Goal: Task Accomplishment & Management: Use online tool/utility

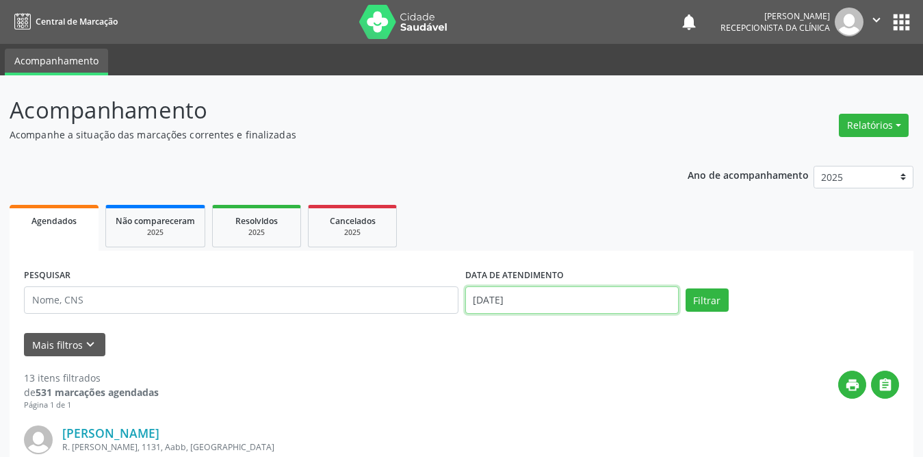
click at [579, 307] on input "[DATE]" at bounding box center [572, 299] width 214 height 27
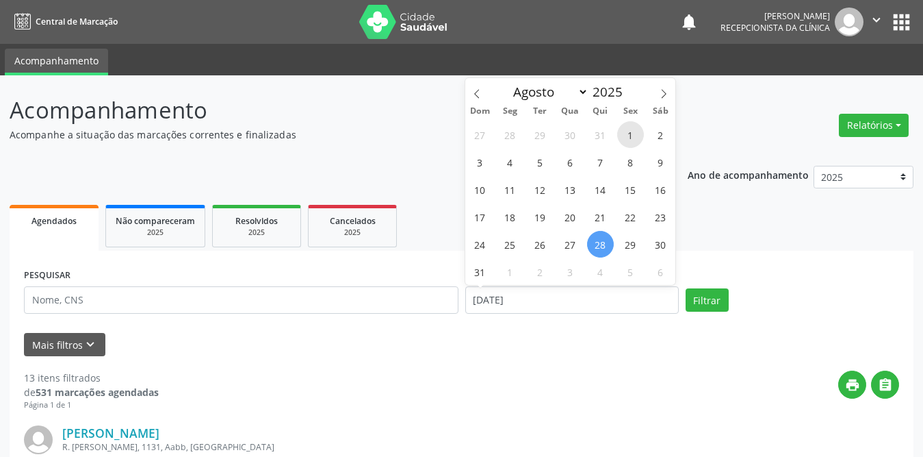
click at [627, 131] on span "1" at bounding box center [630, 134] width 27 height 27
type input "[DATE]"
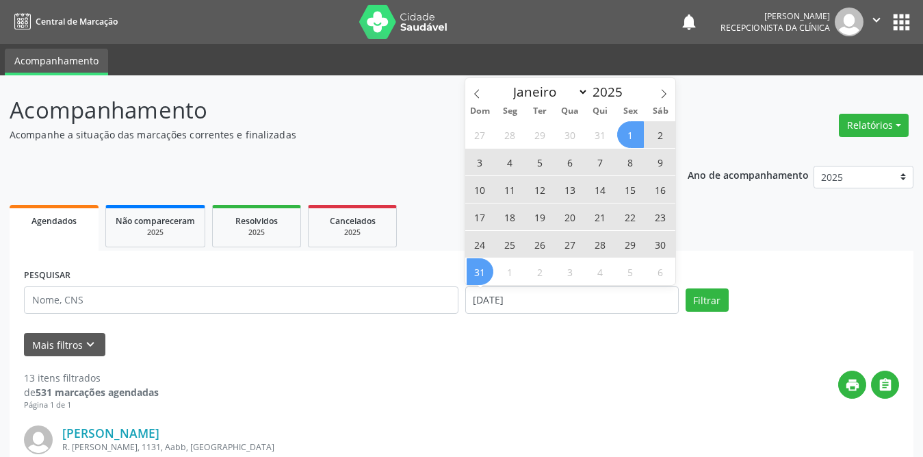
click at [476, 274] on span "31" at bounding box center [480, 271] width 27 height 27
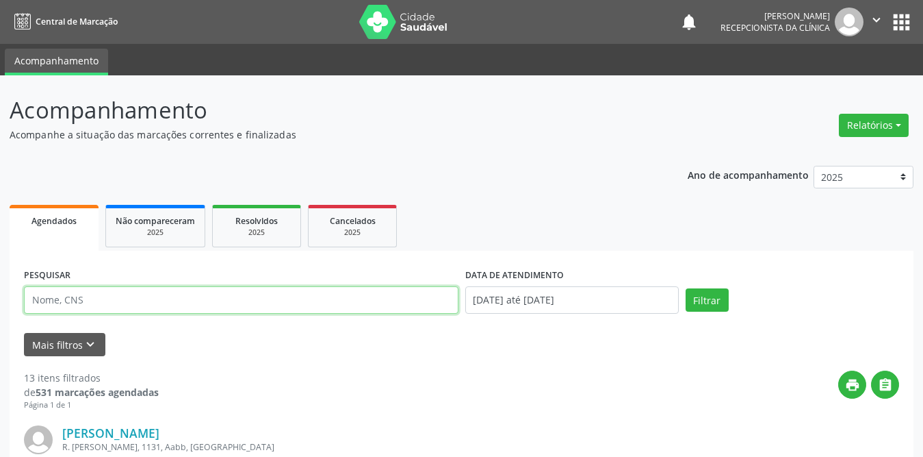
click at [253, 306] on input "text" at bounding box center [241, 299] width 435 height 27
type input "[PERSON_NAME]"
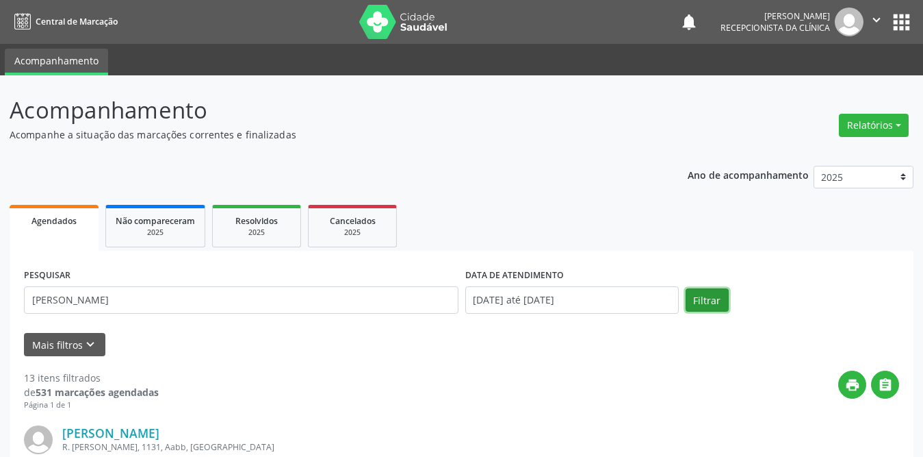
click at [708, 296] on button "Filtrar" at bounding box center [707, 299] width 43 height 23
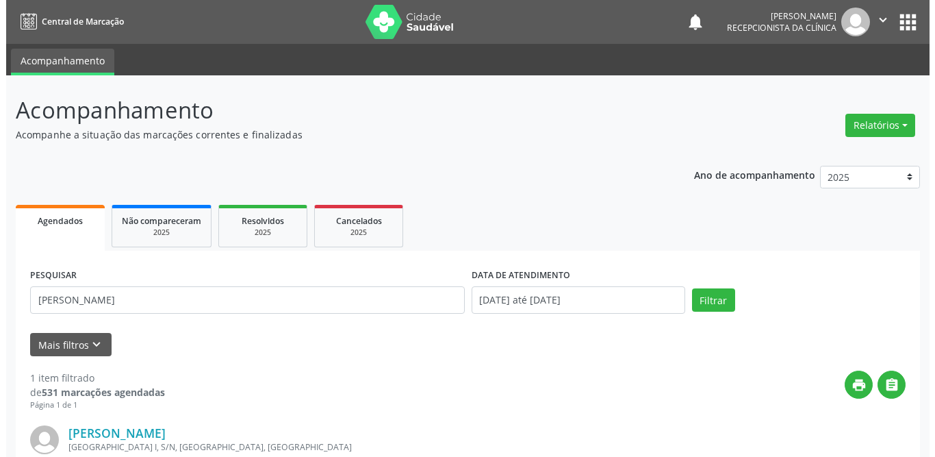
scroll to position [163, 0]
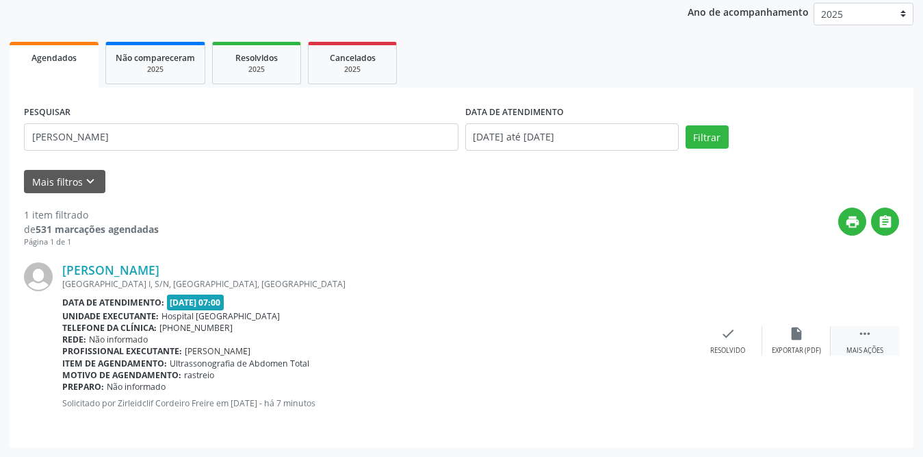
click at [861, 333] on icon "" at bounding box center [865, 333] width 15 height 15
click at [658, 337] on icon "print" at bounding box center [659, 333] width 15 height 15
click at [517, 334] on icon "check" at bounding box center [522, 333] width 15 height 15
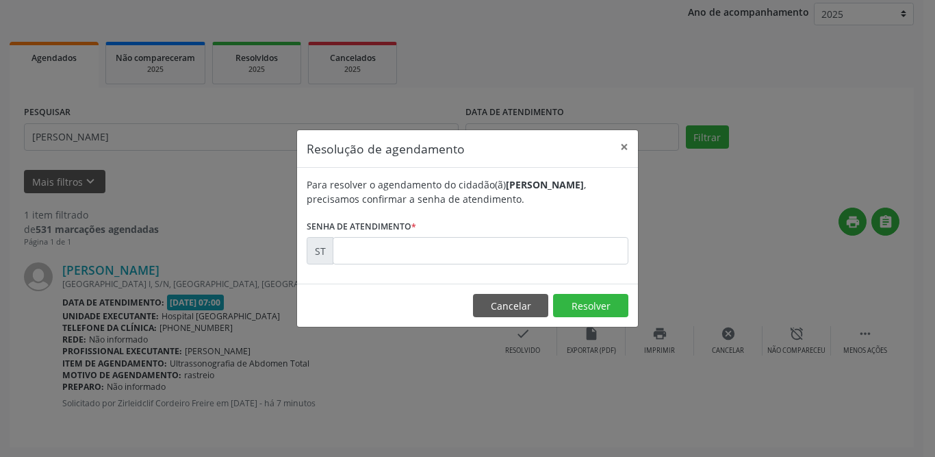
click at [523, 336] on div "Resolução de agendamento × Para resolver o agendamento do cidadão(ã) [PERSON_NA…" at bounding box center [467, 228] width 935 height 457
click at [474, 248] on input "text" at bounding box center [481, 250] width 296 height 27
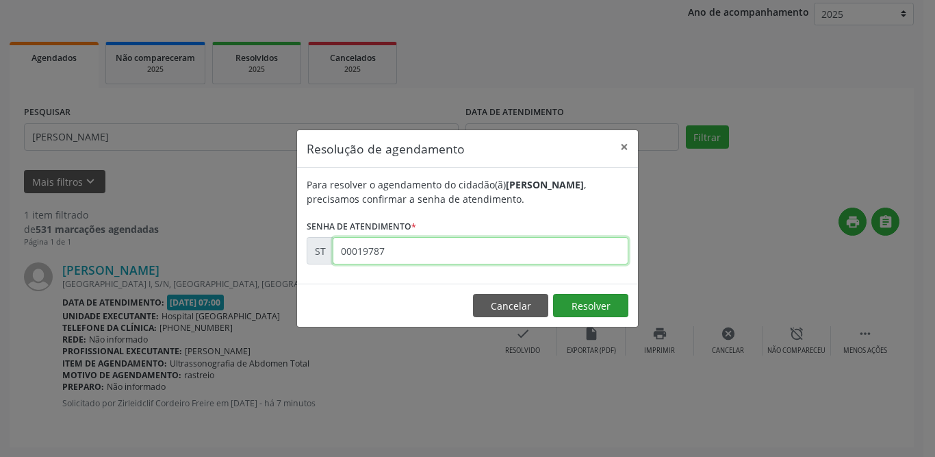
type input "00019787"
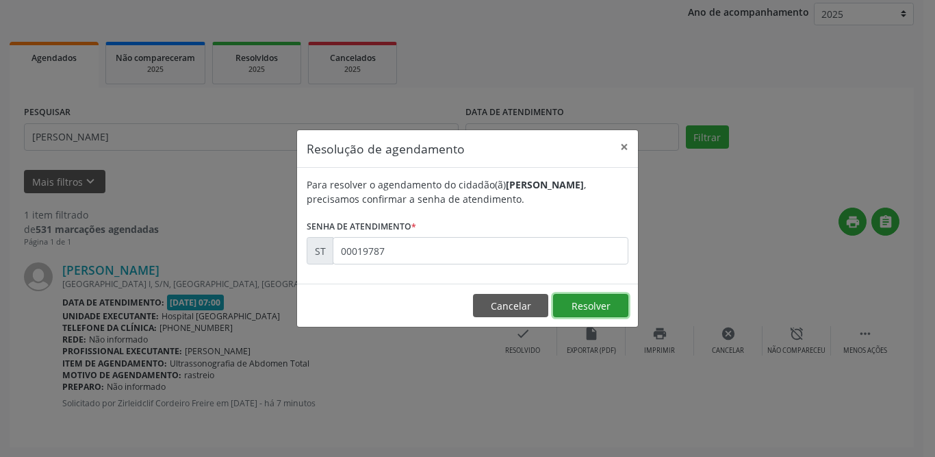
click at [597, 304] on button "Resolver" at bounding box center [590, 305] width 75 height 23
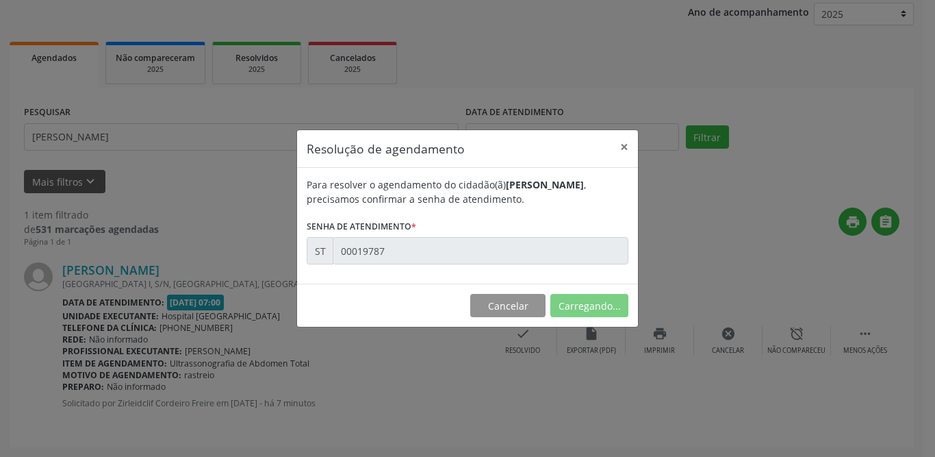
scroll to position [0, 0]
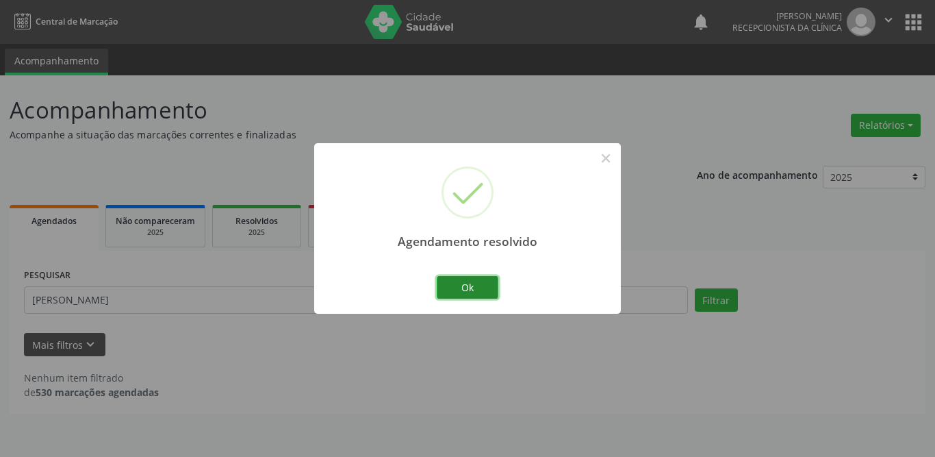
click at [472, 285] on button "Ok" at bounding box center [468, 287] width 62 height 23
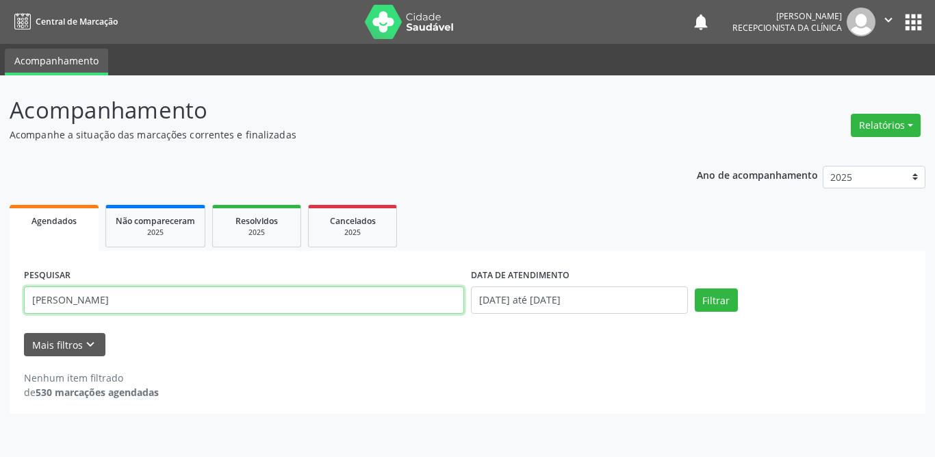
drag, startPoint x: 90, startPoint y: 300, endPoint x: 10, endPoint y: 296, distance: 80.9
click at [12, 297] on div "PESQUISAR [PERSON_NAME] DATA DE ATENDIMENTO [DATE] até [DATE] Filtrar UNIDADE D…" at bounding box center [468, 332] width 916 height 163
